Goal: Find specific page/section: Find specific page/section

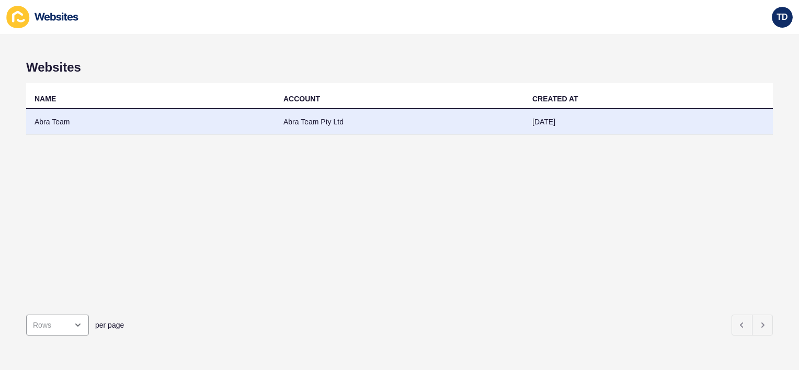
drag, startPoint x: 0, startPoint y: 0, endPoint x: 214, endPoint y: 134, distance: 252.7
click at [214, 134] on td "Abra Team" at bounding box center [150, 122] width 249 height 26
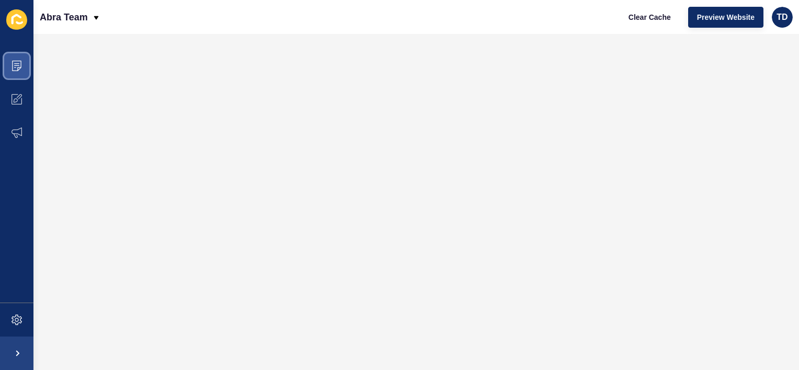
click at [13, 69] on icon at bounding box center [16, 66] width 9 height 10
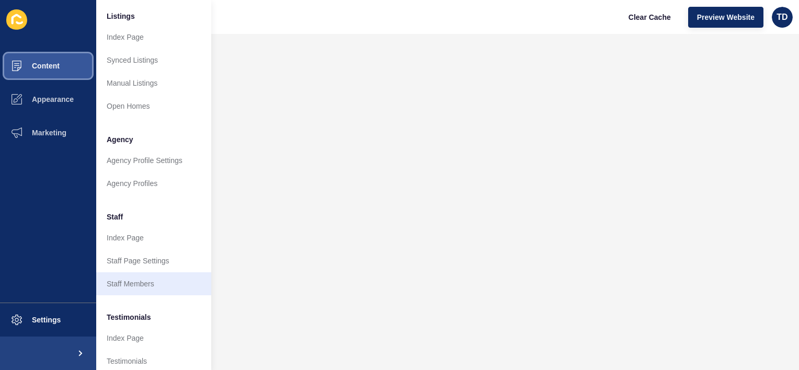
scroll to position [157, 0]
click at [143, 287] on link "Staff Members" at bounding box center [153, 283] width 115 height 23
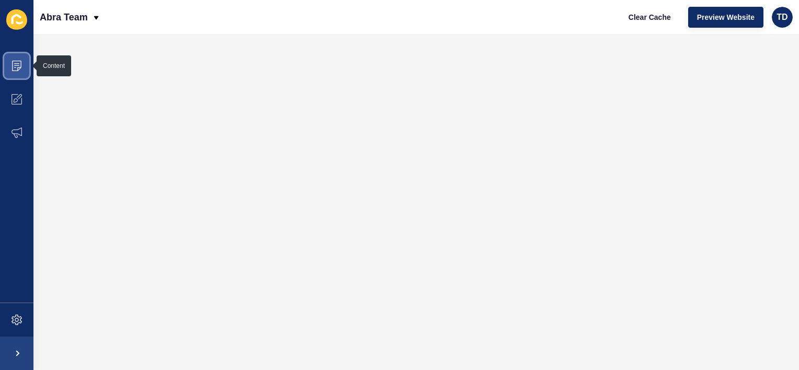
click at [22, 68] on span at bounding box center [16, 65] width 33 height 33
click at [12, 70] on icon at bounding box center [17, 66] width 10 height 10
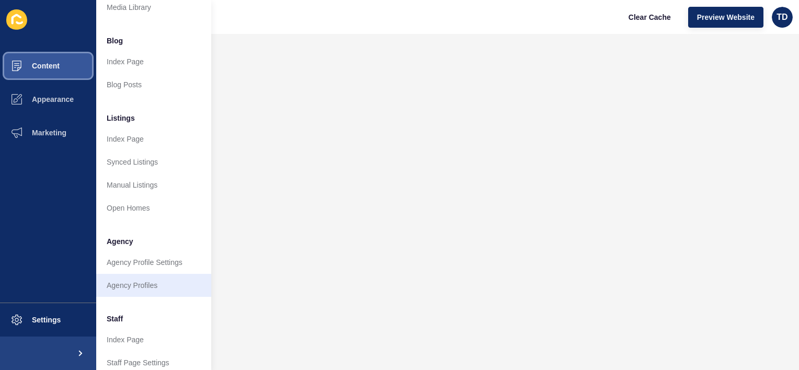
scroll to position [105, 0]
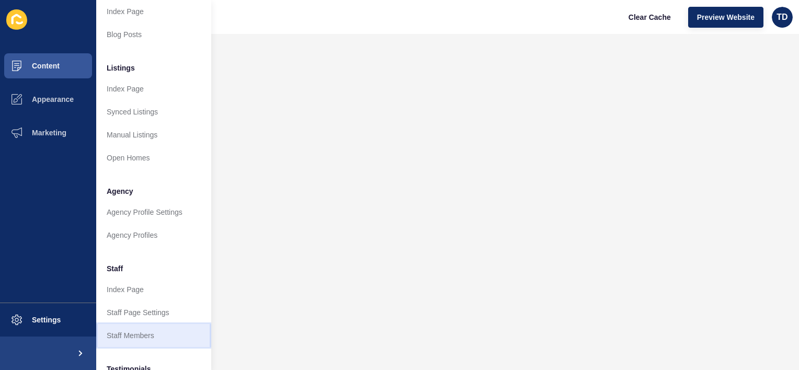
click at [124, 331] on link "Staff Members" at bounding box center [153, 335] width 115 height 23
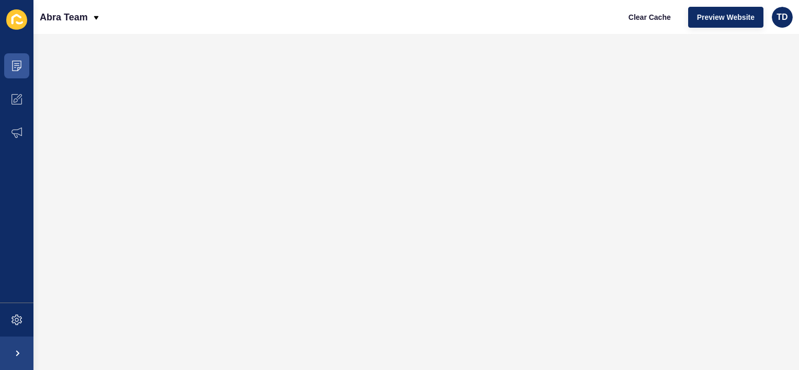
scroll to position [0, 0]
click at [712, 10] on button "Preview Website" at bounding box center [725, 17] width 75 height 21
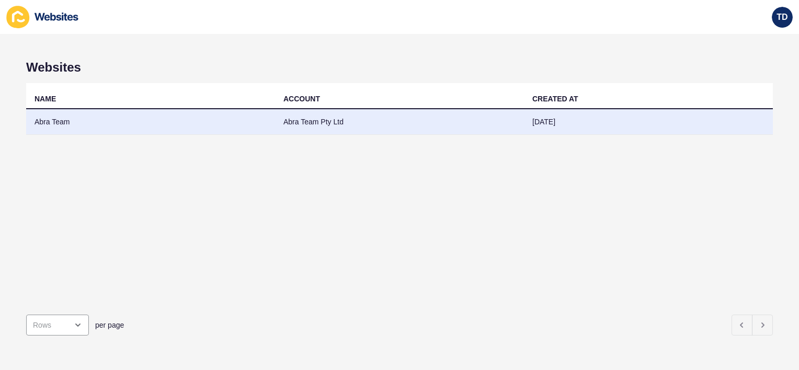
click at [77, 121] on td "Abra Team" at bounding box center [150, 122] width 249 height 26
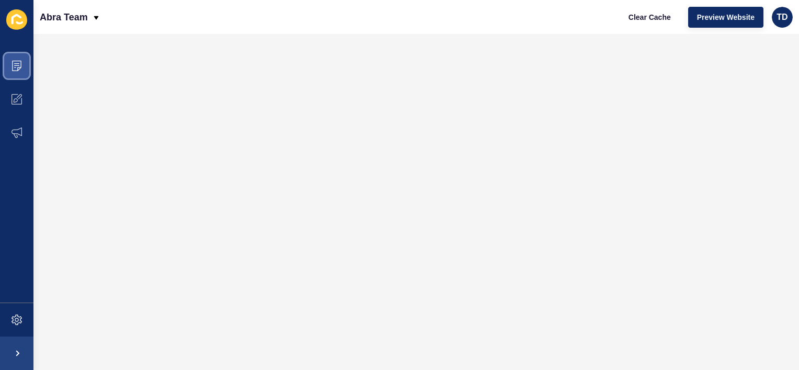
click at [21, 61] on icon at bounding box center [17, 66] width 10 height 10
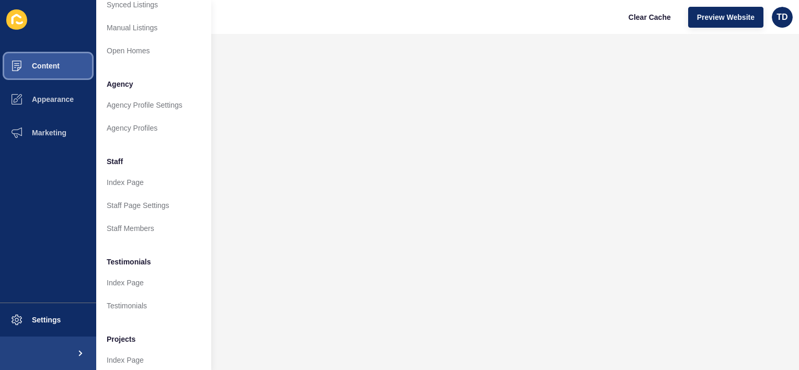
scroll to position [250, 0]
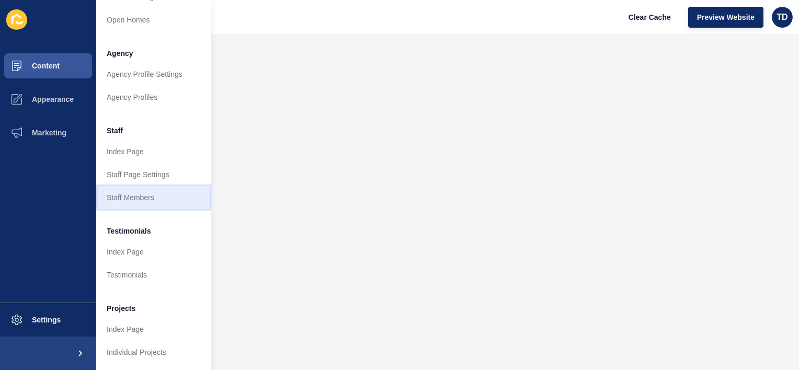
click at [150, 195] on link "Staff Members" at bounding box center [153, 197] width 115 height 23
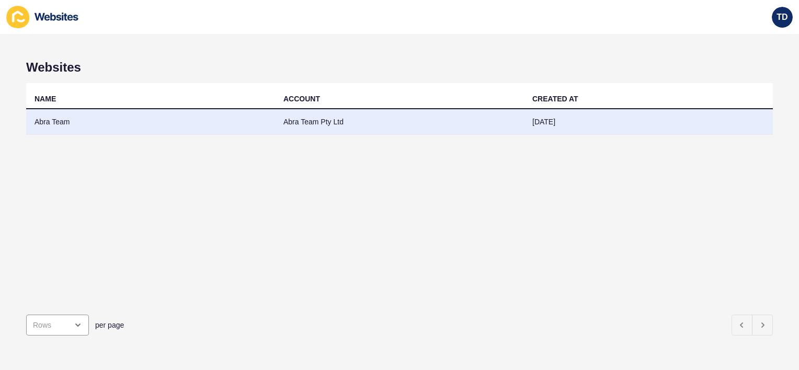
click at [129, 123] on td "Abra Team" at bounding box center [150, 122] width 249 height 26
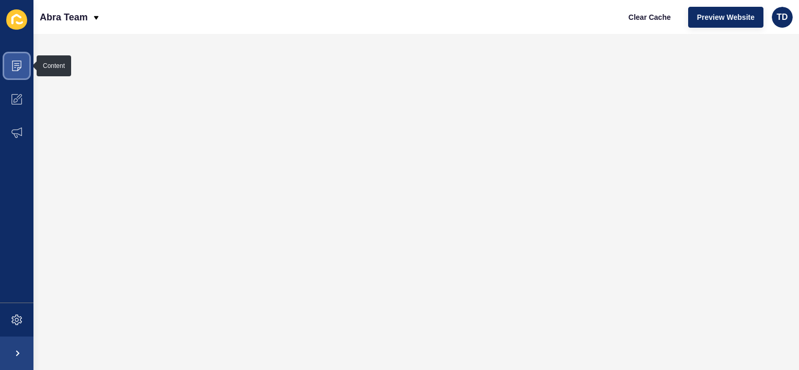
click at [12, 63] on icon at bounding box center [17, 66] width 10 height 10
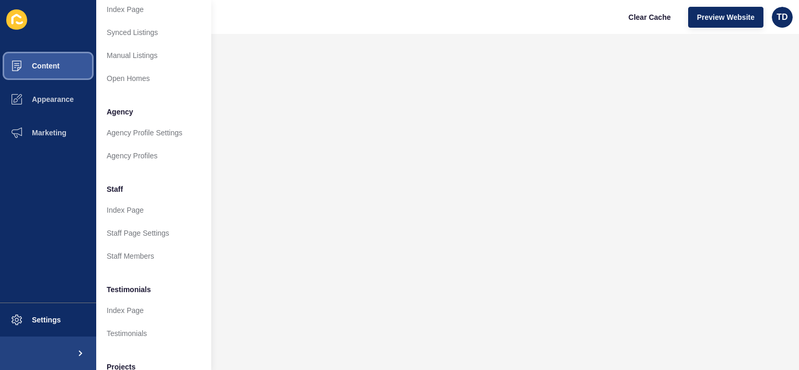
scroll to position [209, 0]
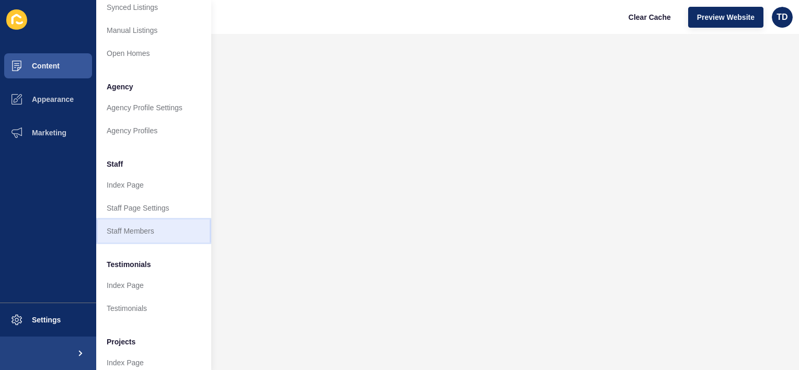
click at [167, 237] on link "Staff Members" at bounding box center [153, 231] width 115 height 23
